Goal: Task Accomplishment & Management: Complete application form

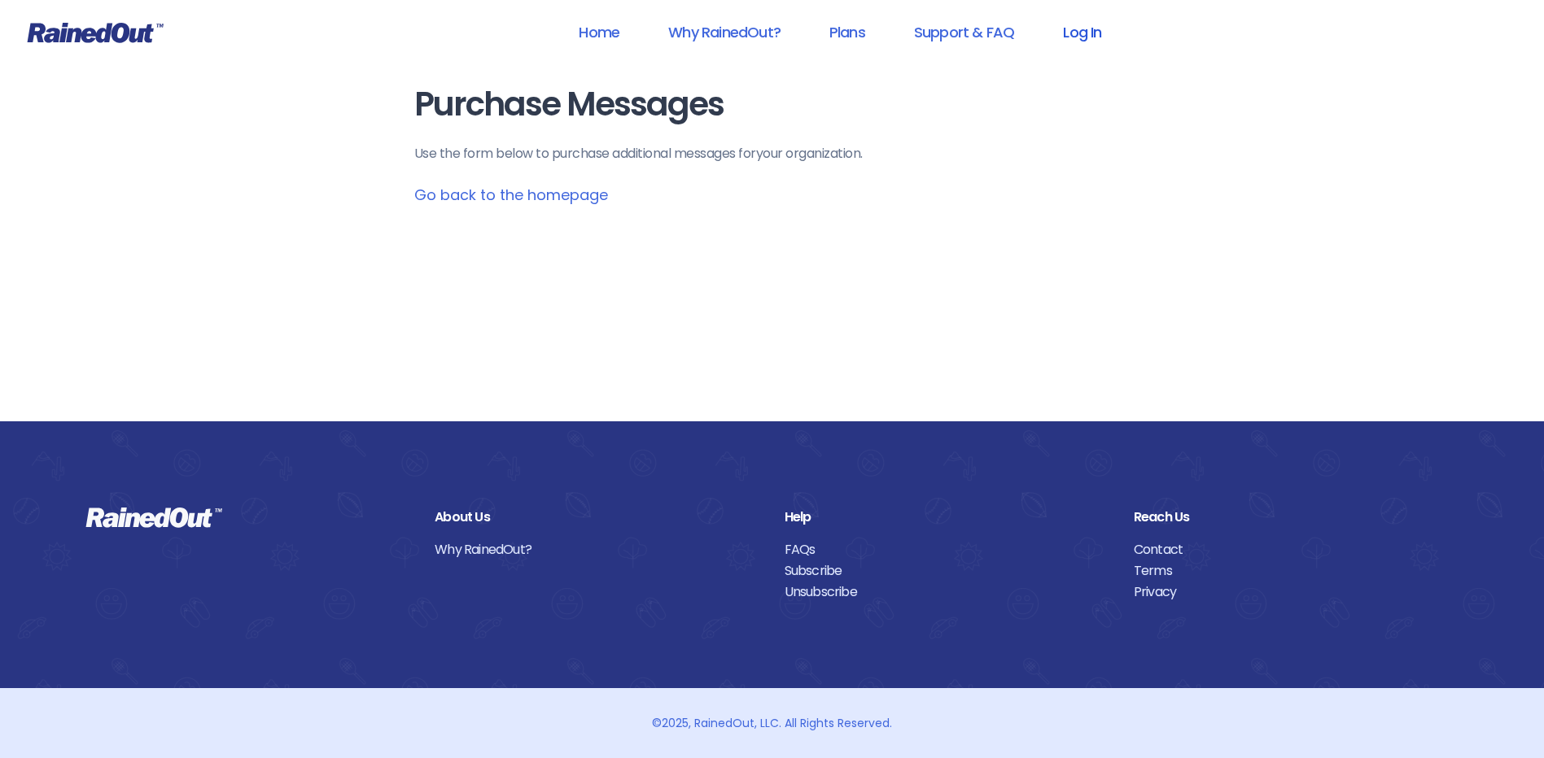
click at [1064, 25] on link "Log In" at bounding box center [1082, 32] width 81 height 37
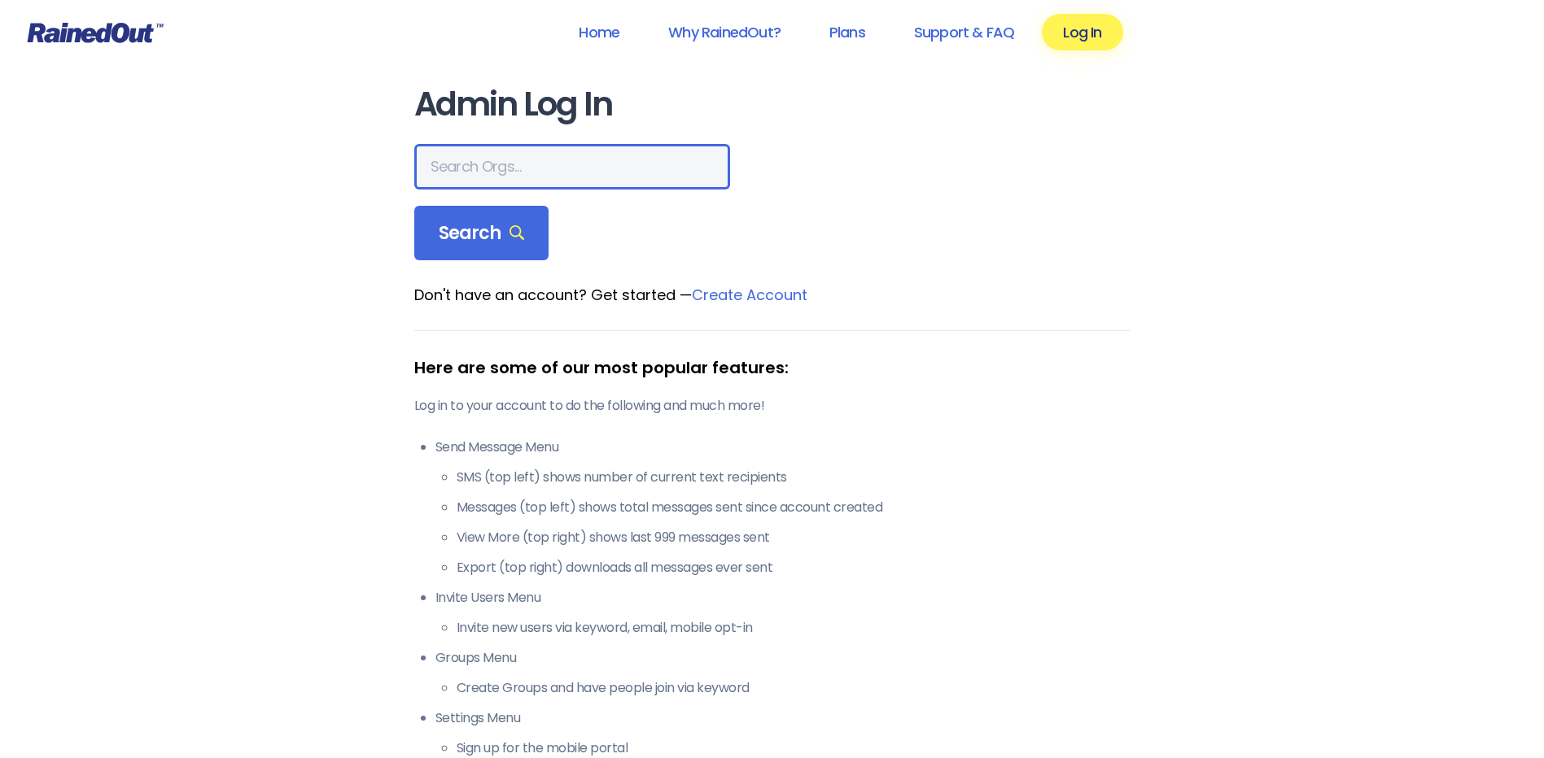
click at [510, 156] on input "text" at bounding box center [572, 167] width 316 height 46
type input "wcs"
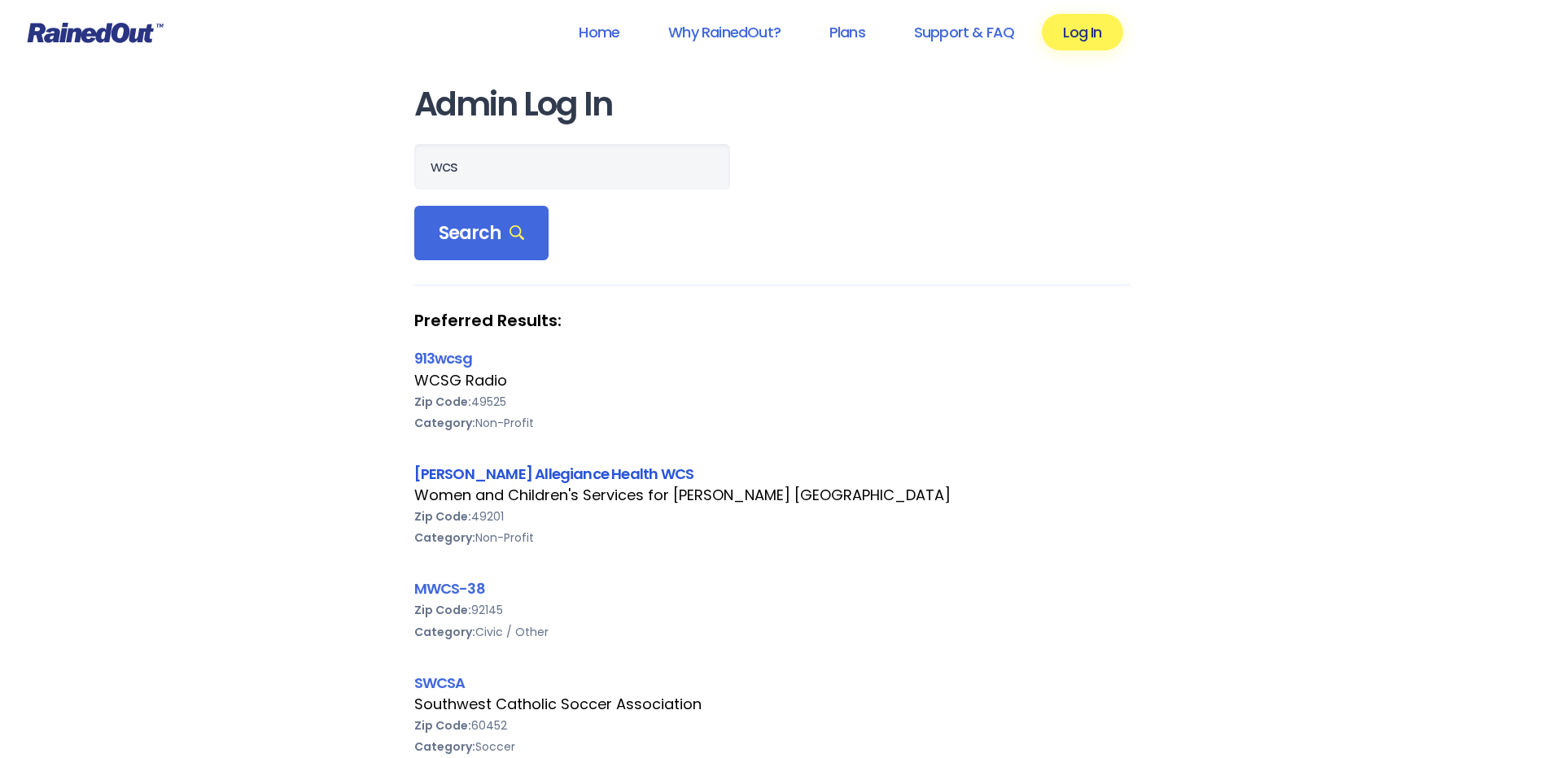
click at [481, 472] on link "[PERSON_NAME] Allegiance Health WCS" at bounding box center [554, 474] width 280 height 20
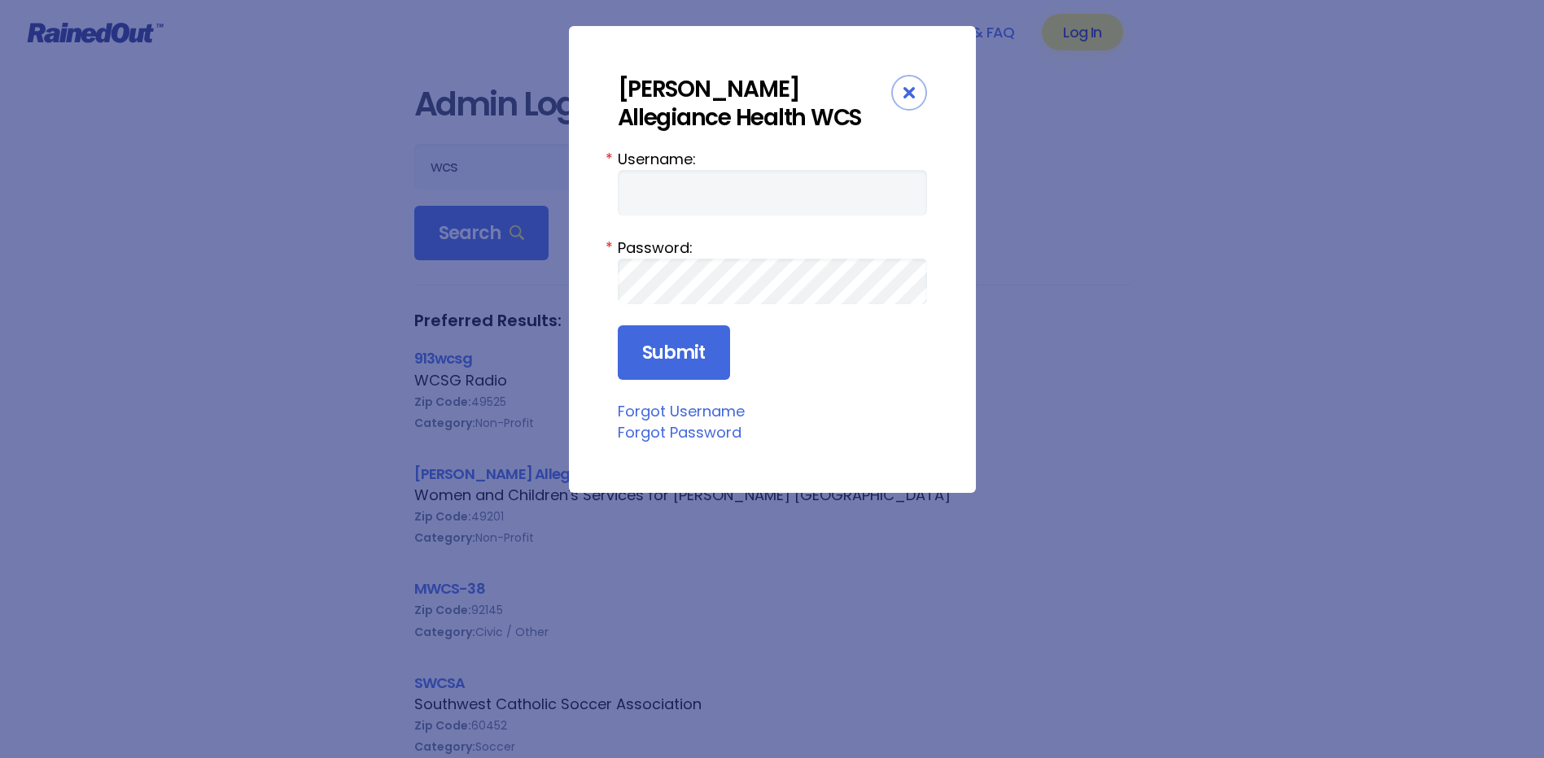
click at [712, 216] on form "Username: * Password: * Submit" at bounding box center [772, 264] width 309 height 233
click at [710, 207] on input "Username:" at bounding box center [772, 193] width 309 height 46
type input "amercur1"
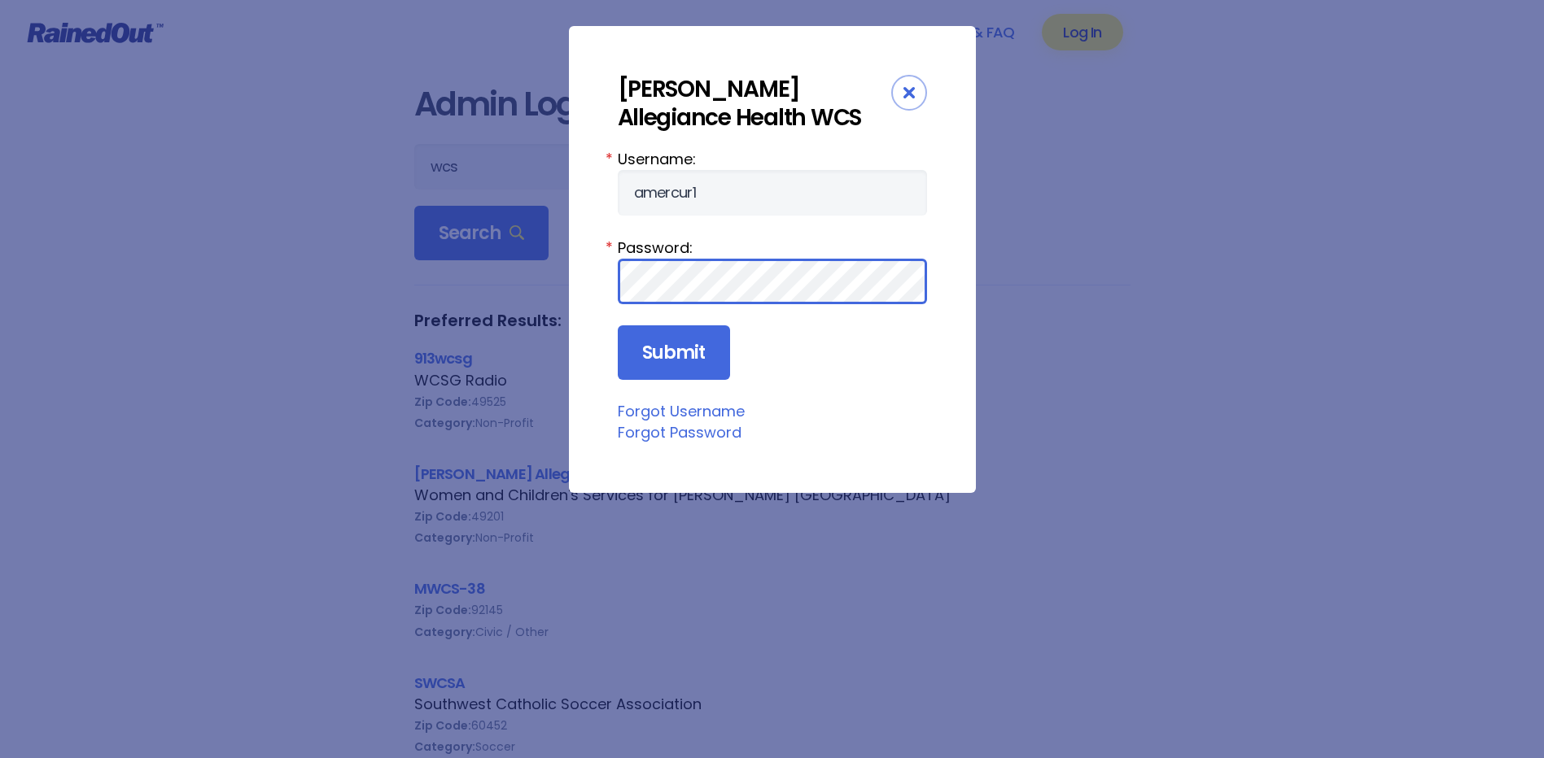
click at [618, 326] on input "Submit" at bounding box center [674, 353] width 112 height 55
